Goal: Obtain resource: Download file/media

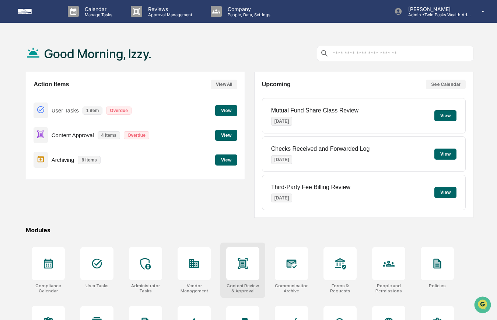
click at [248, 276] on div at bounding box center [242, 263] width 33 height 33
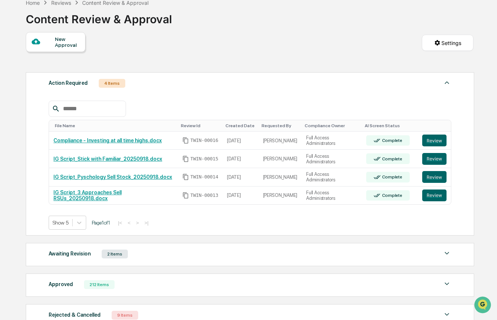
scroll to position [41, 0]
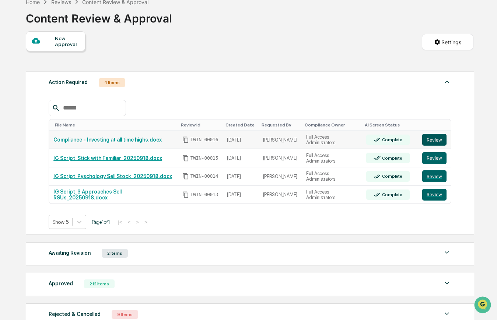
click at [436, 140] on button "Review" at bounding box center [434, 140] width 24 height 12
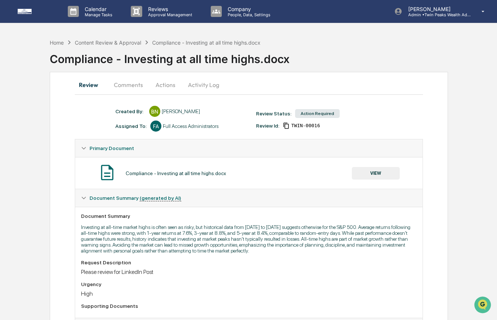
click at [365, 175] on button "VIEW" at bounding box center [376, 173] width 48 height 13
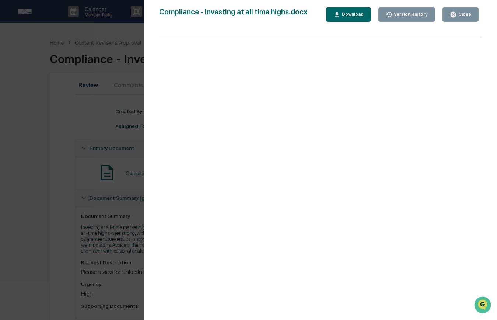
click at [359, 17] on div "Download" at bounding box center [351, 14] width 23 height 5
click at [126, 56] on div "Version History [DATE] 12:04 PM [PERSON_NAME] Compliance - Investing at all tim…" at bounding box center [248, 160] width 497 height 320
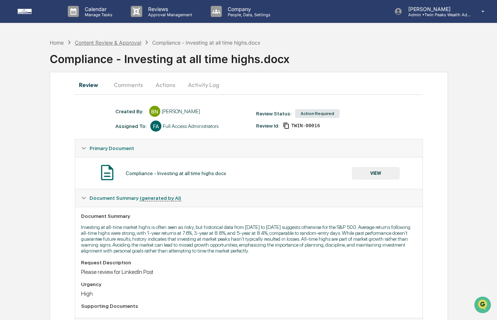
click at [106, 41] on div "Content Review & Approval" at bounding box center [108, 42] width 66 height 6
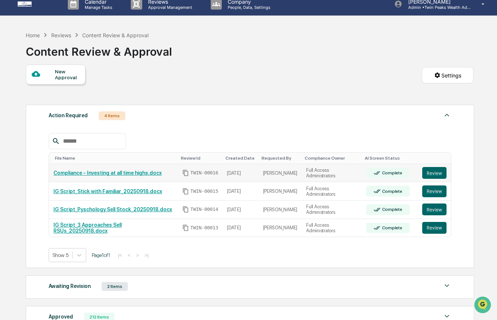
scroll to position [9, 0]
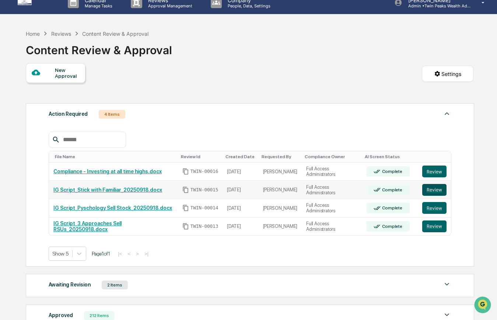
click at [431, 189] on button "Review" at bounding box center [434, 190] width 24 height 12
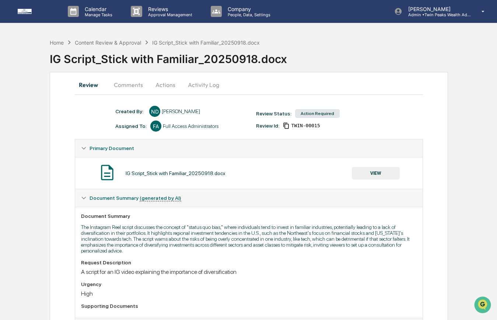
click at [377, 171] on button "VIEW" at bounding box center [376, 173] width 48 height 13
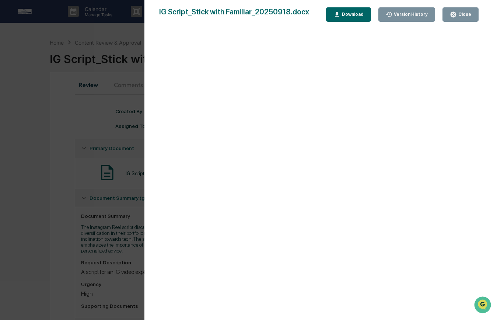
click at [105, 122] on div "Version History 09/18/2025, 07:37 PM Niki Desai IG Script_Stick with Familiar_2…" at bounding box center [248, 160] width 497 height 320
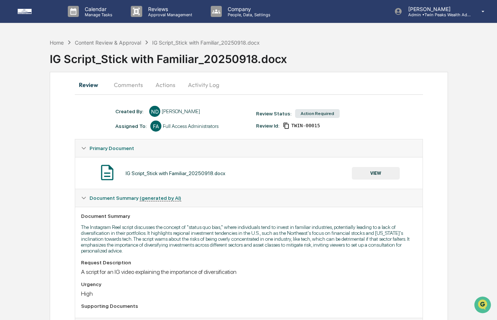
click at [376, 173] on button "VIEW" at bounding box center [376, 173] width 48 height 13
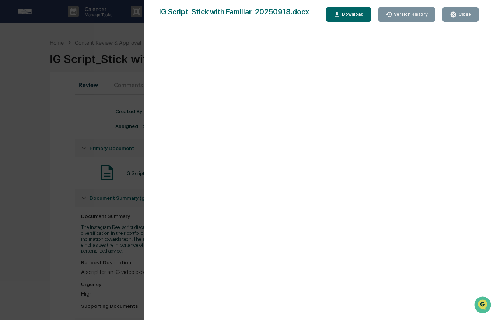
click at [352, 12] on div "Download" at bounding box center [351, 14] width 23 height 5
click at [133, 107] on div "Version History 09/18/2025, 07:37 PM Niki Desai IG Script_Stick with Familiar_2…" at bounding box center [248, 160] width 497 height 320
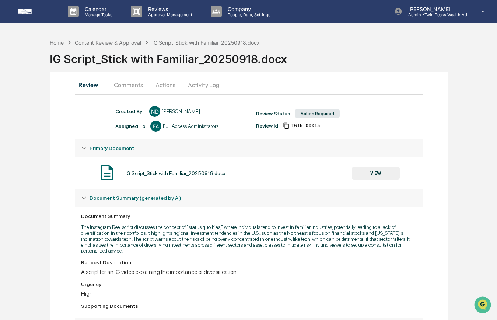
click at [101, 42] on div "Content Review & Approval" at bounding box center [108, 42] width 66 height 6
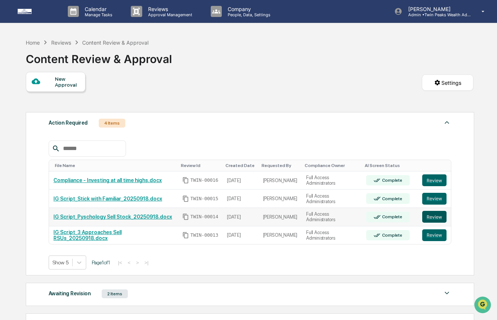
click at [437, 218] on button "Review" at bounding box center [434, 217] width 24 height 12
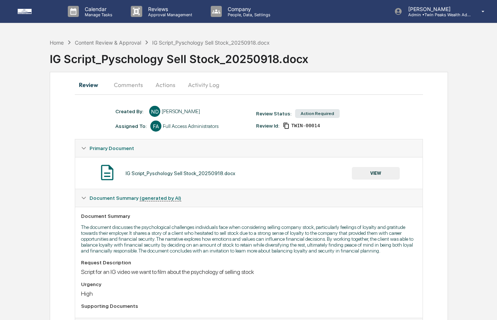
click at [370, 174] on button "VIEW" at bounding box center [376, 173] width 48 height 13
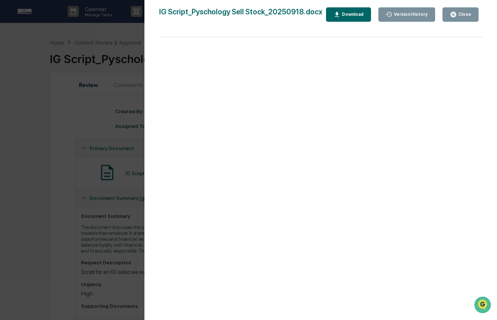
click at [344, 17] on div "Download" at bounding box center [348, 14] width 30 height 7
click at [358, 12] on div "Download" at bounding box center [351, 14] width 23 height 5
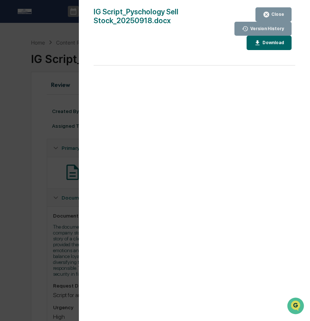
click at [51, 87] on div "Version History 09/18/2025, 07:26 PM Niki Desai IG Script_Pyschology Sell Stock…" at bounding box center [155, 160] width 310 height 321
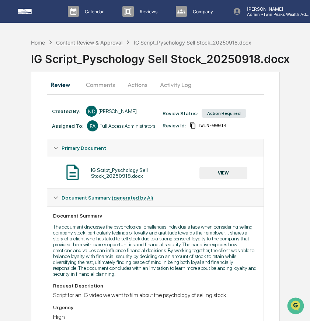
click at [72, 41] on div "Content Review & Approval" at bounding box center [89, 42] width 66 height 6
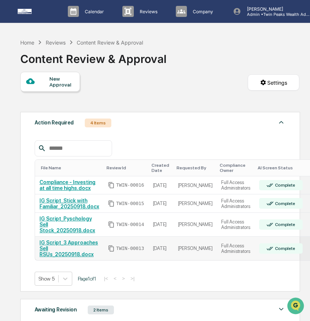
click at [83, 245] on link "IG Script_3 Approaches Sell RSUs_20250918.docx" at bounding box center [68, 249] width 59 height 18
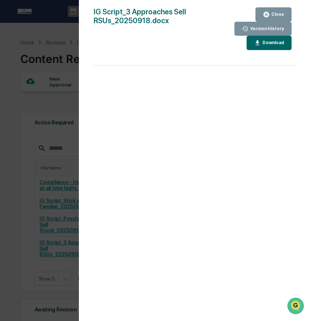
click at [259, 42] on icon "button" at bounding box center [257, 42] width 7 height 7
click at [54, 49] on div "Version History 09/18/2025, 07:25 PM Niki Desai IG Script_3 Approaches Sell RSU…" at bounding box center [155, 160] width 310 height 321
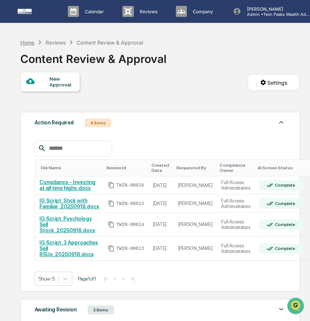
click at [30, 42] on div "Home" at bounding box center [27, 42] width 14 height 6
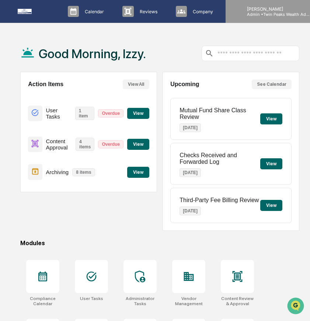
click at [253, 4] on div "Izzy Daboub Admin • Twin Peaks Wealth Advisors" at bounding box center [280, 11] width 110 height 23
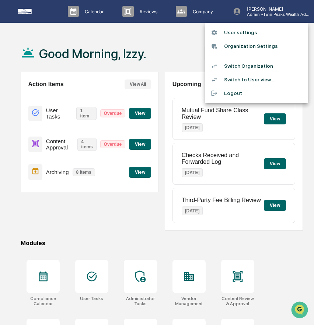
click at [251, 70] on li "Switch Organization" at bounding box center [256, 66] width 103 height 14
